Goal: Information Seeking & Learning: Learn about a topic

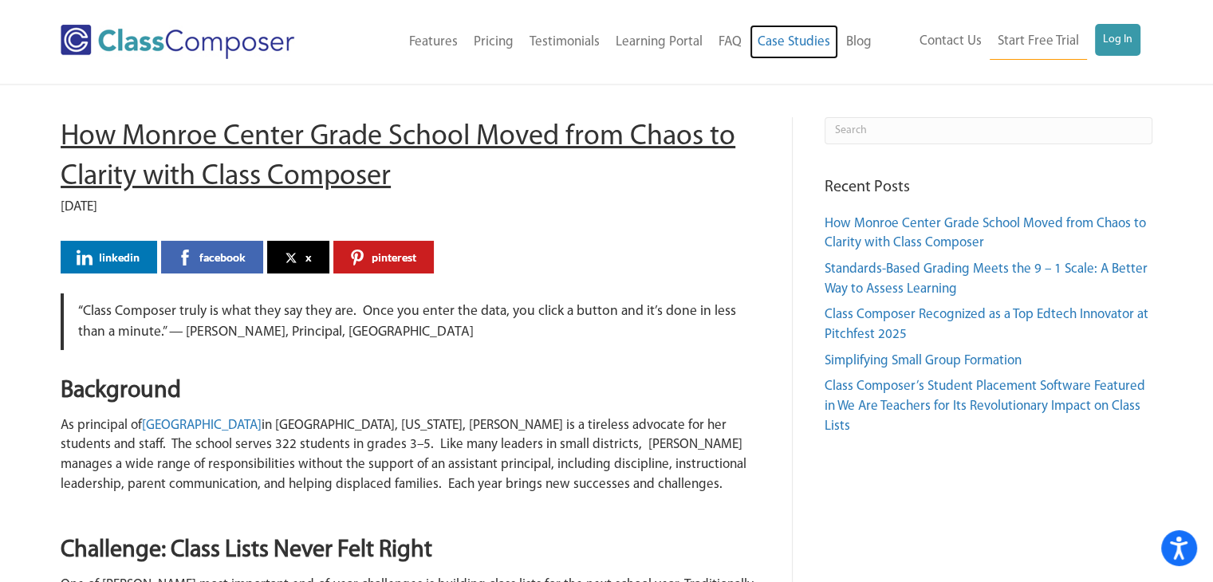
click at [794, 49] on link "Case Studies" at bounding box center [793, 42] width 88 height 35
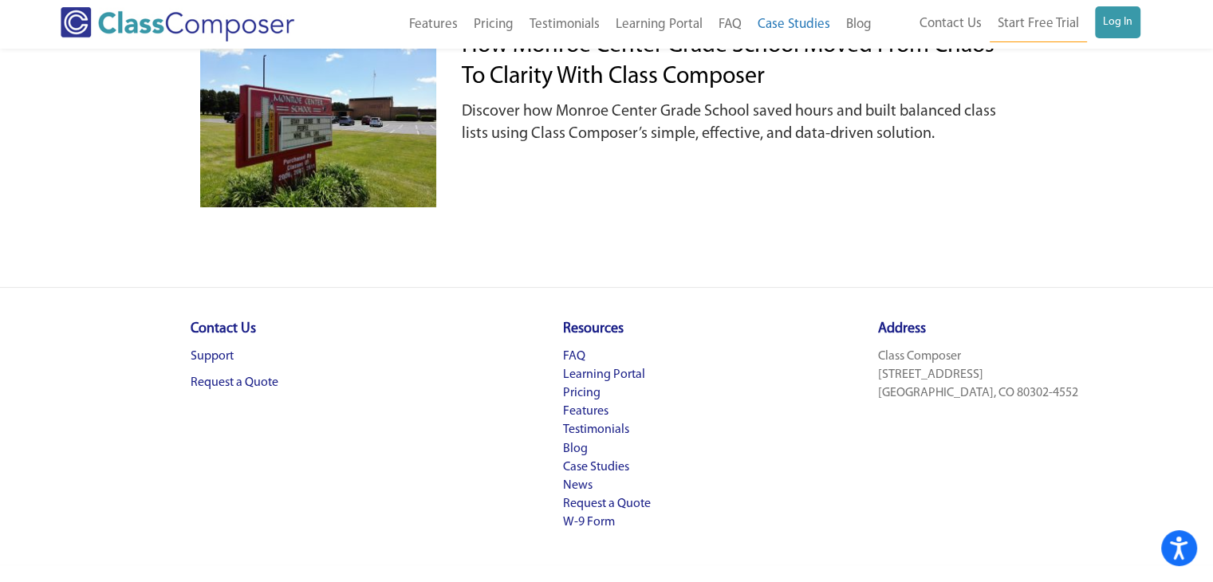
scroll to position [80, 0]
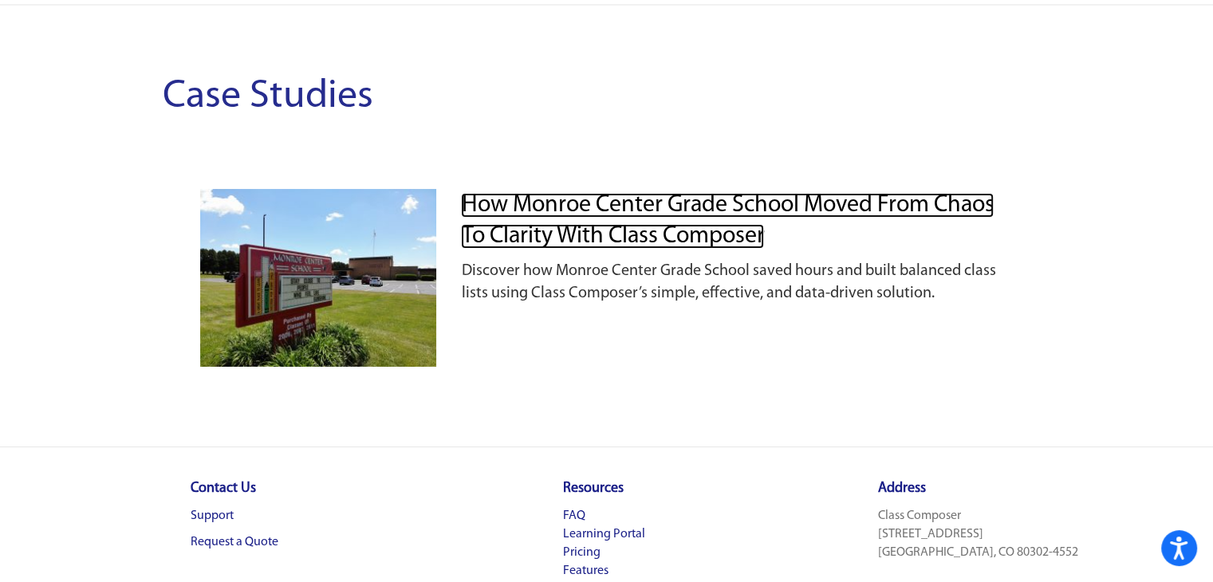
click at [671, 227] on link "How Monroe Center Grade School Moved from Chaos to Clarity with Class Composer" at bounding box center [727, 221] width 533 height 56
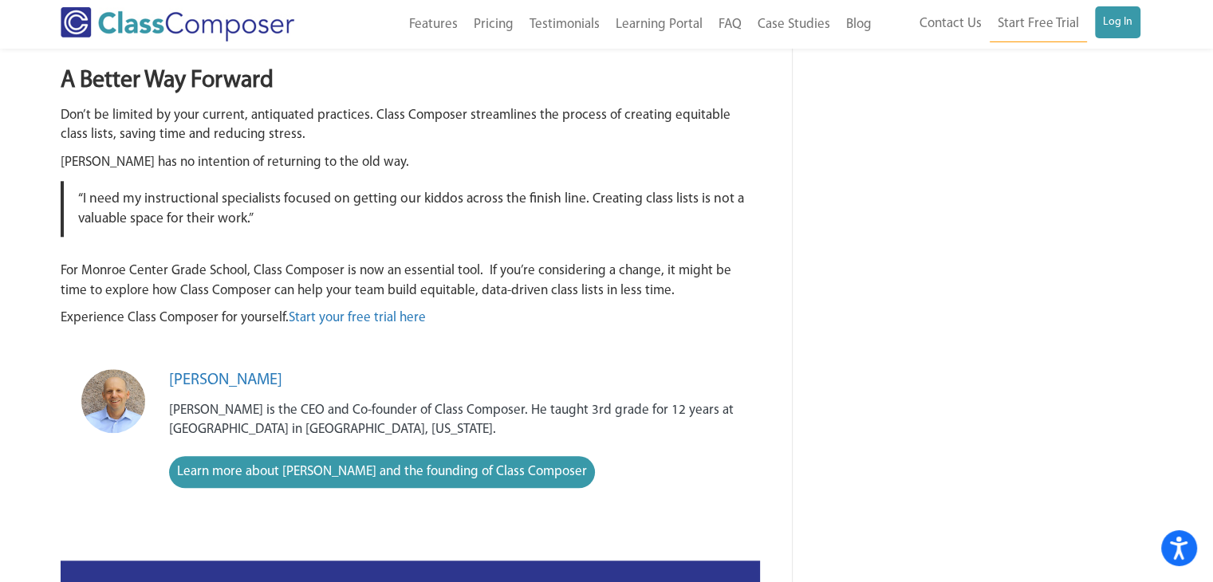
scroll to position [1515, 0]
